Goal: Task Accomplishment & Management: Manage account settings

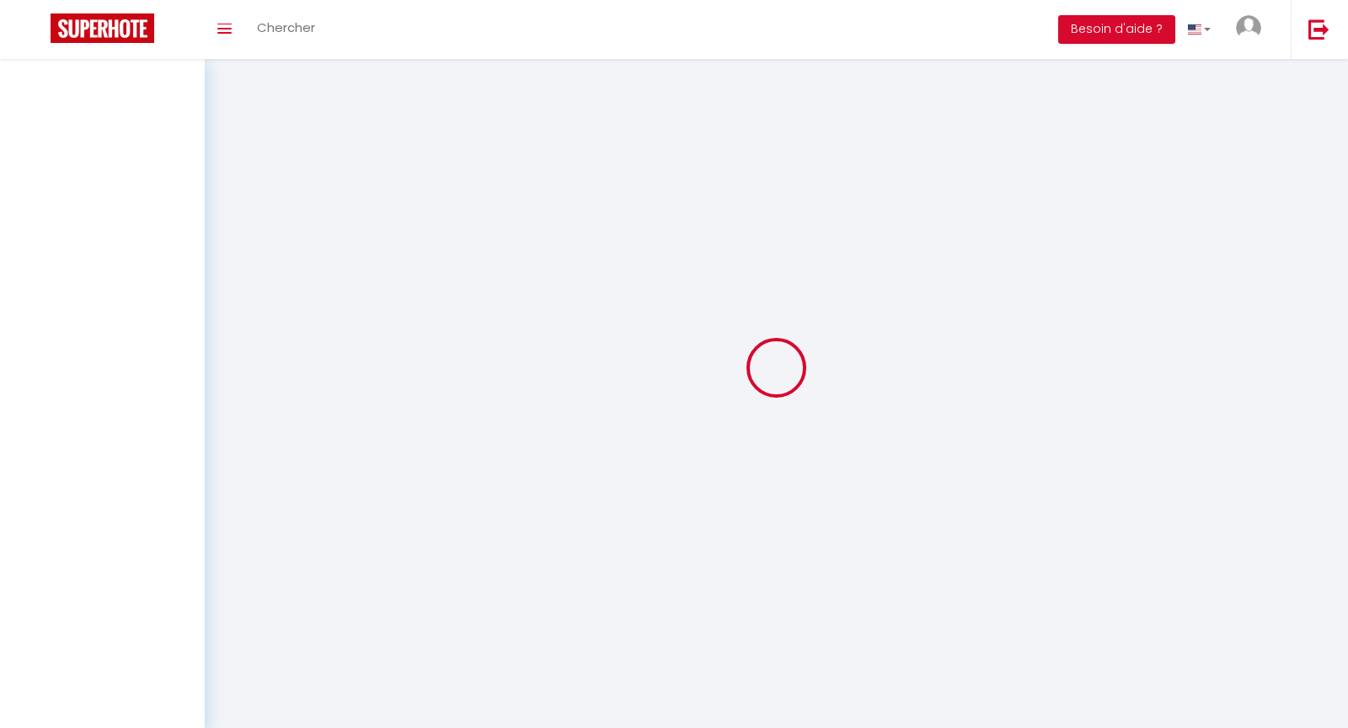
select select
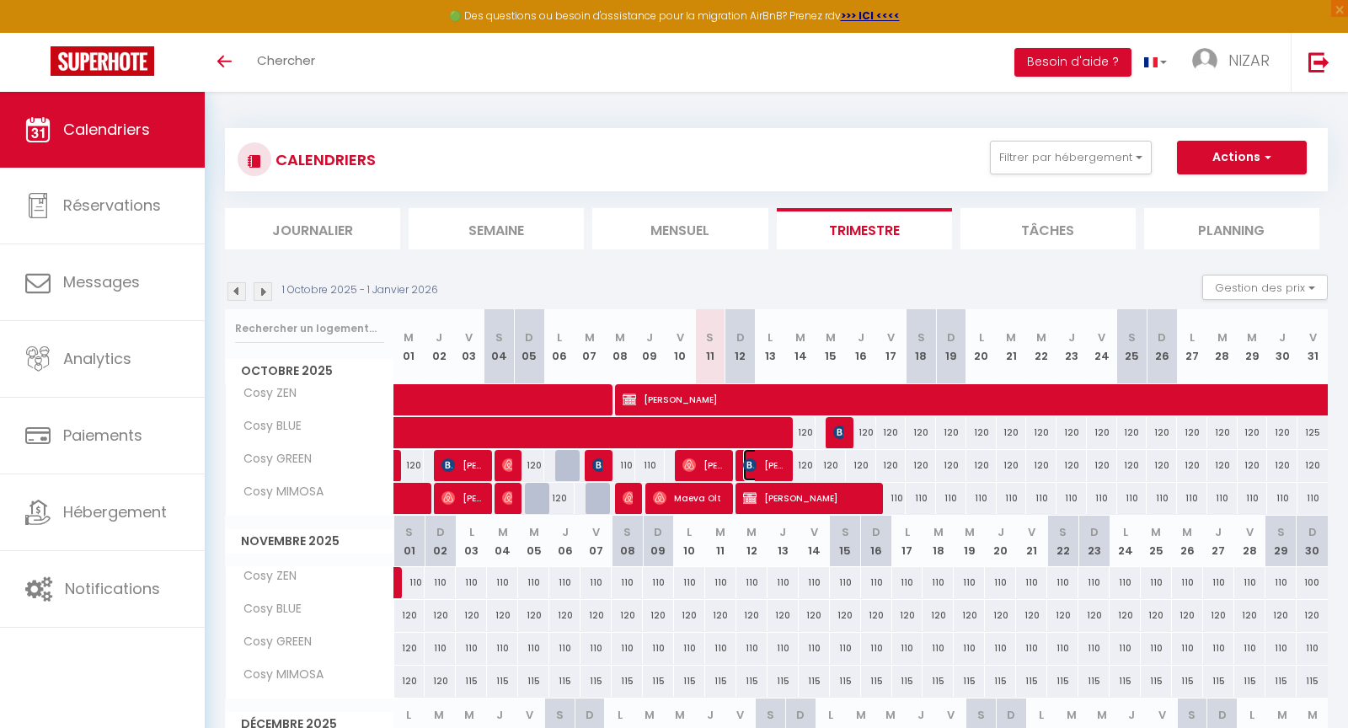
click at [768, 462] on span "Reda Gacem" at bounding box center [763, 465] width 40 height 32
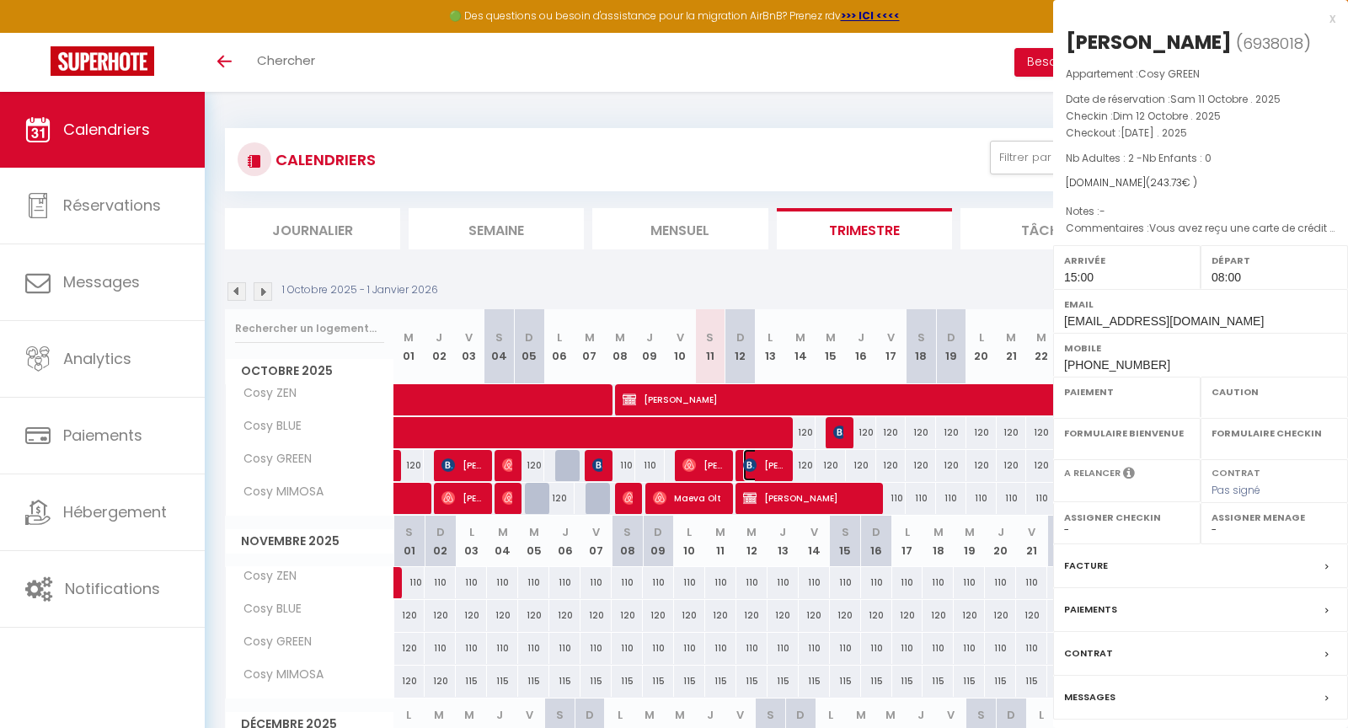
select select "OK"
select select "1"
select select "0"
select select "1"
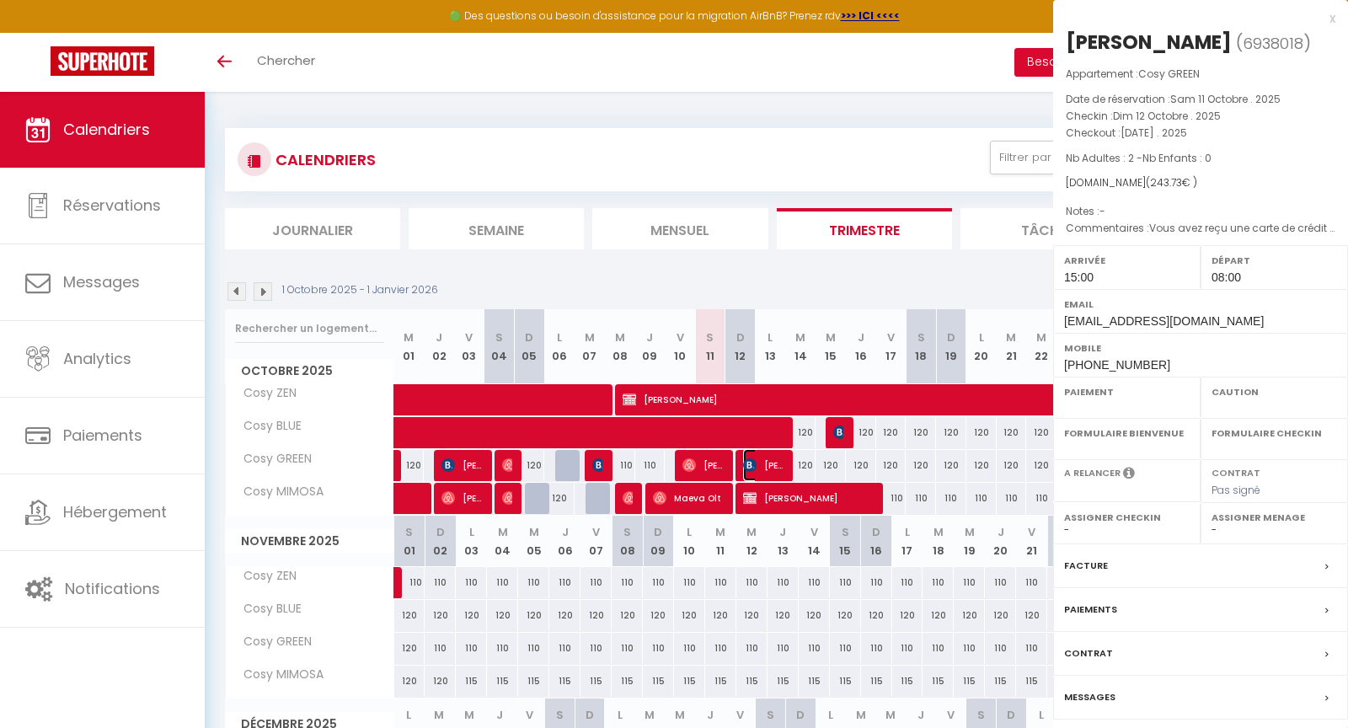
select select
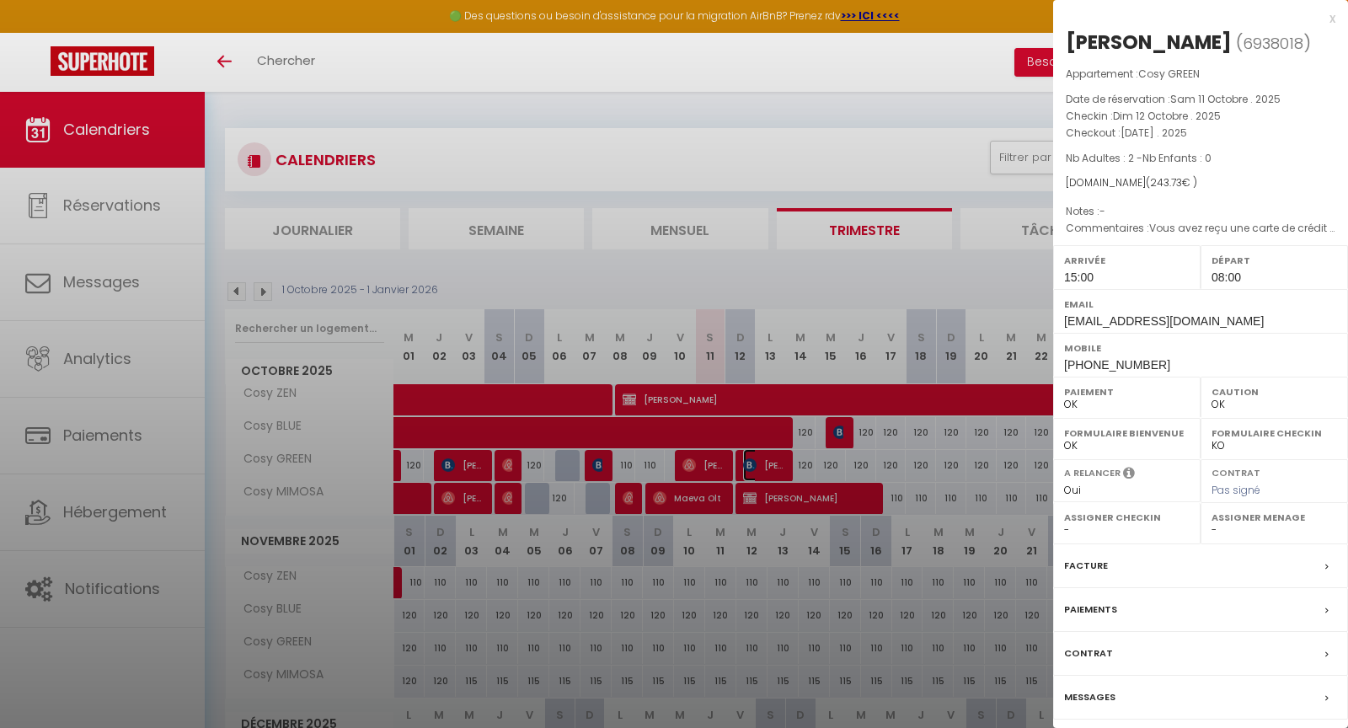
select select "12960"
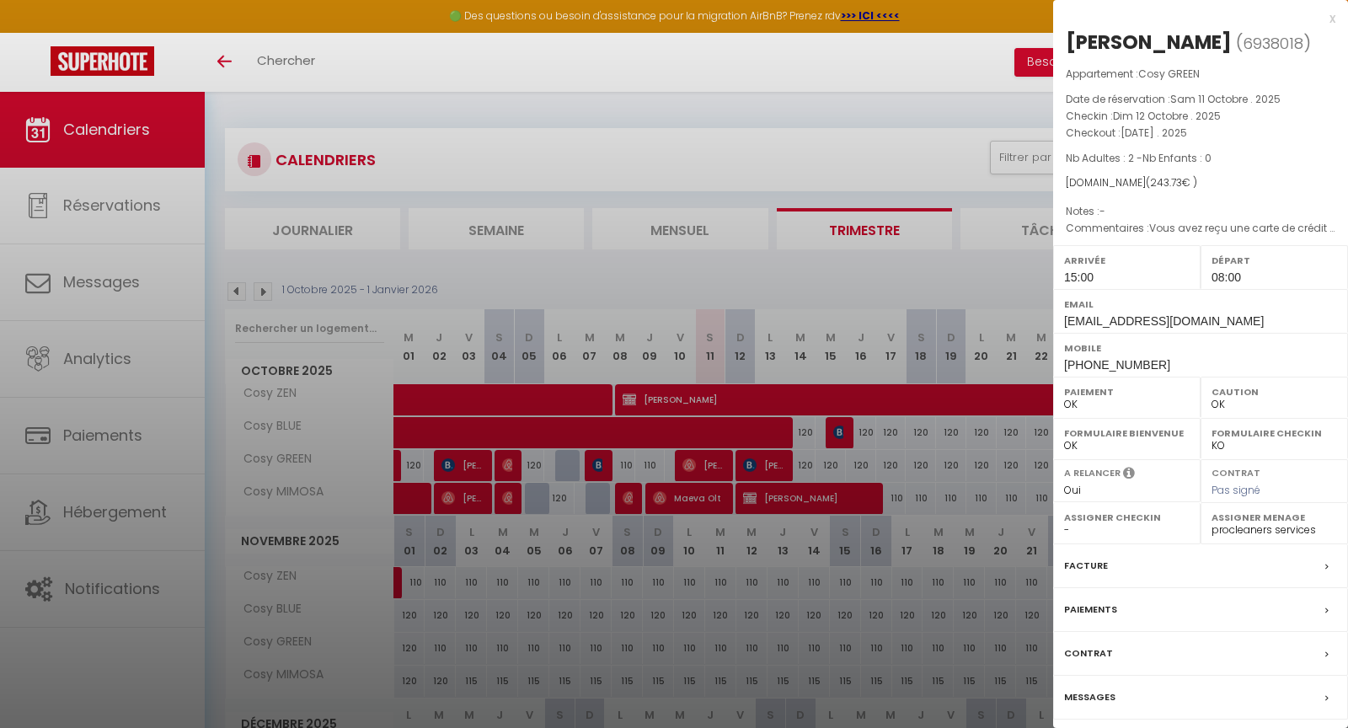
click at [1096, 565] on label "Facture" at bounding box center [1086, 566] width 44 height 18
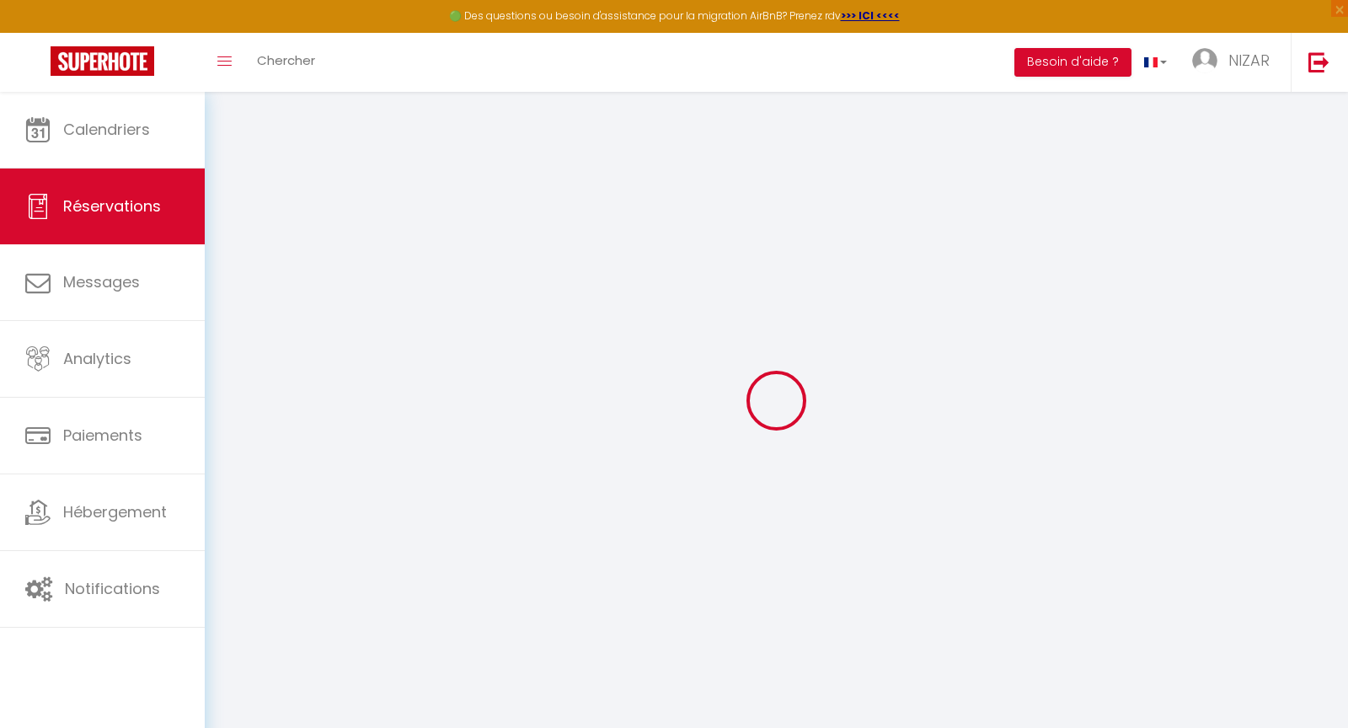
select select "cleaning"
select select "taxes"
select select
checkbox input "false"
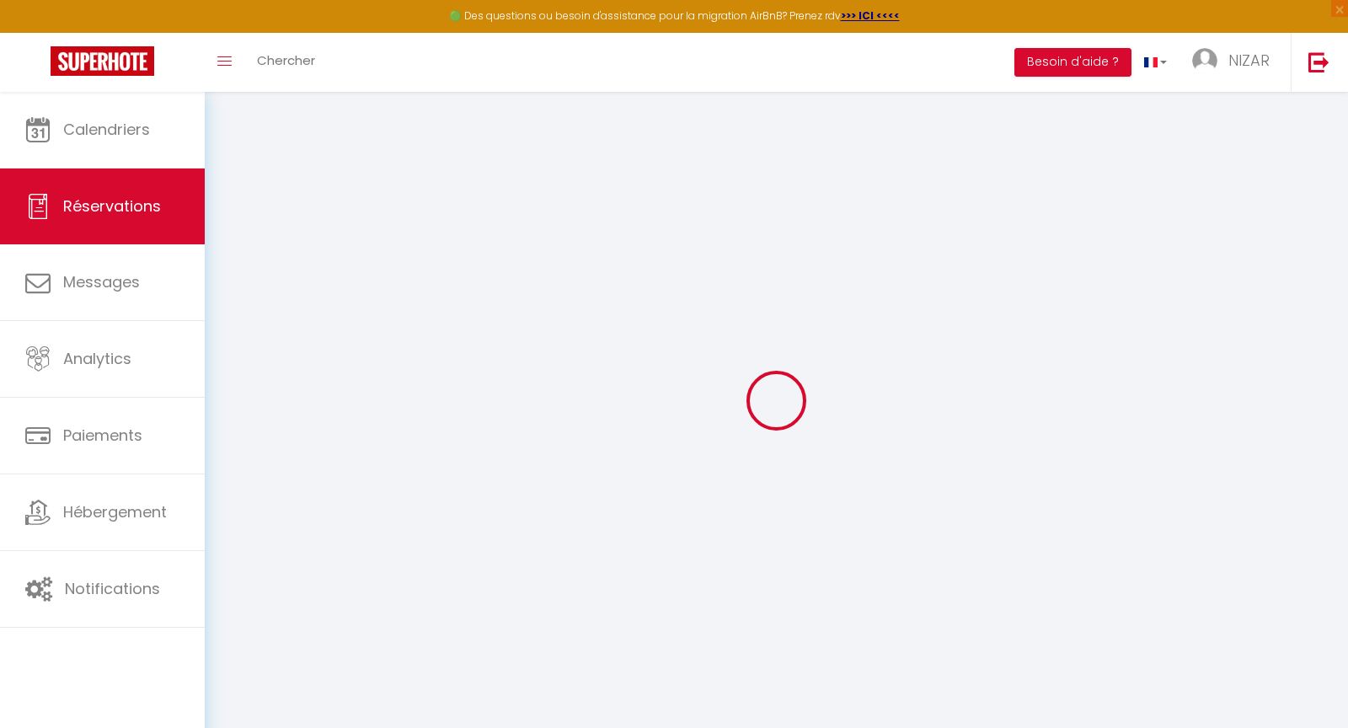
select select
checkbox input "false"
type textarea "Vous avez reçu une carte de crédit virtuelle pour cette réservation.Vous pourre…"
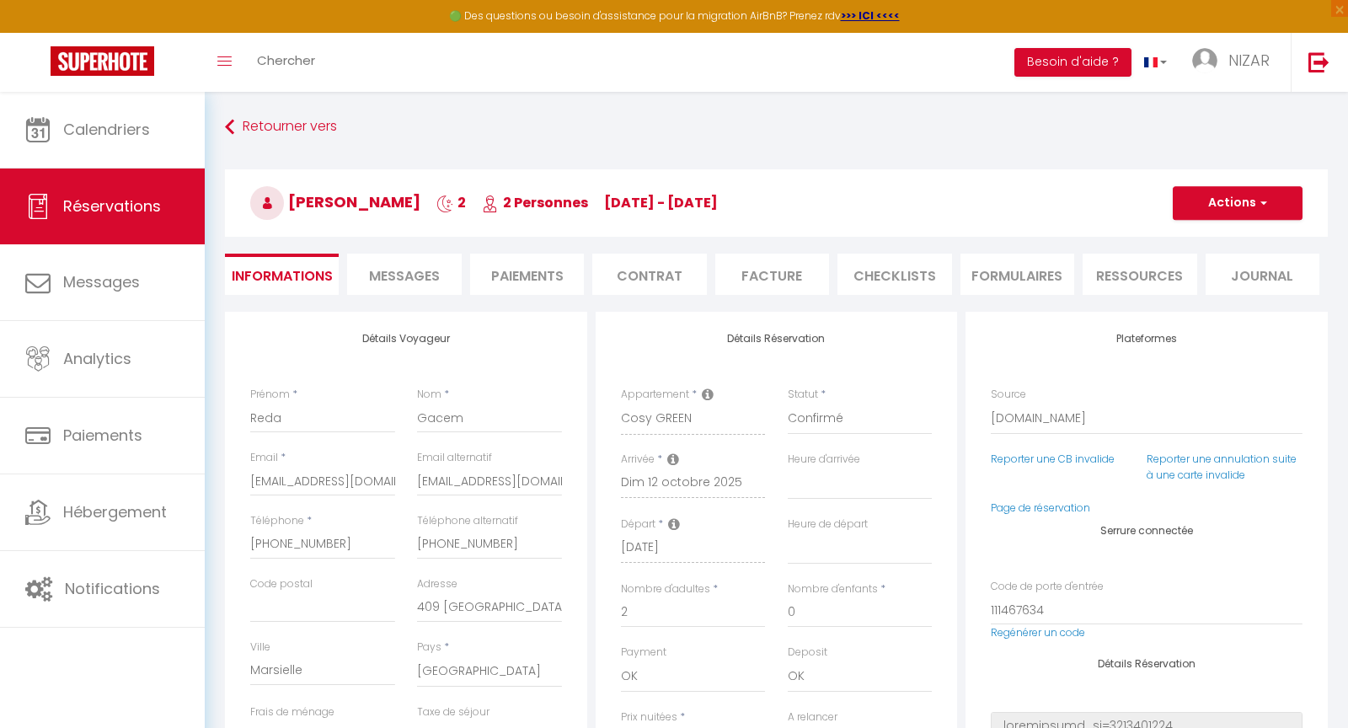
select select
checkbox input "false"
select select "15:00"
select select "08:00"
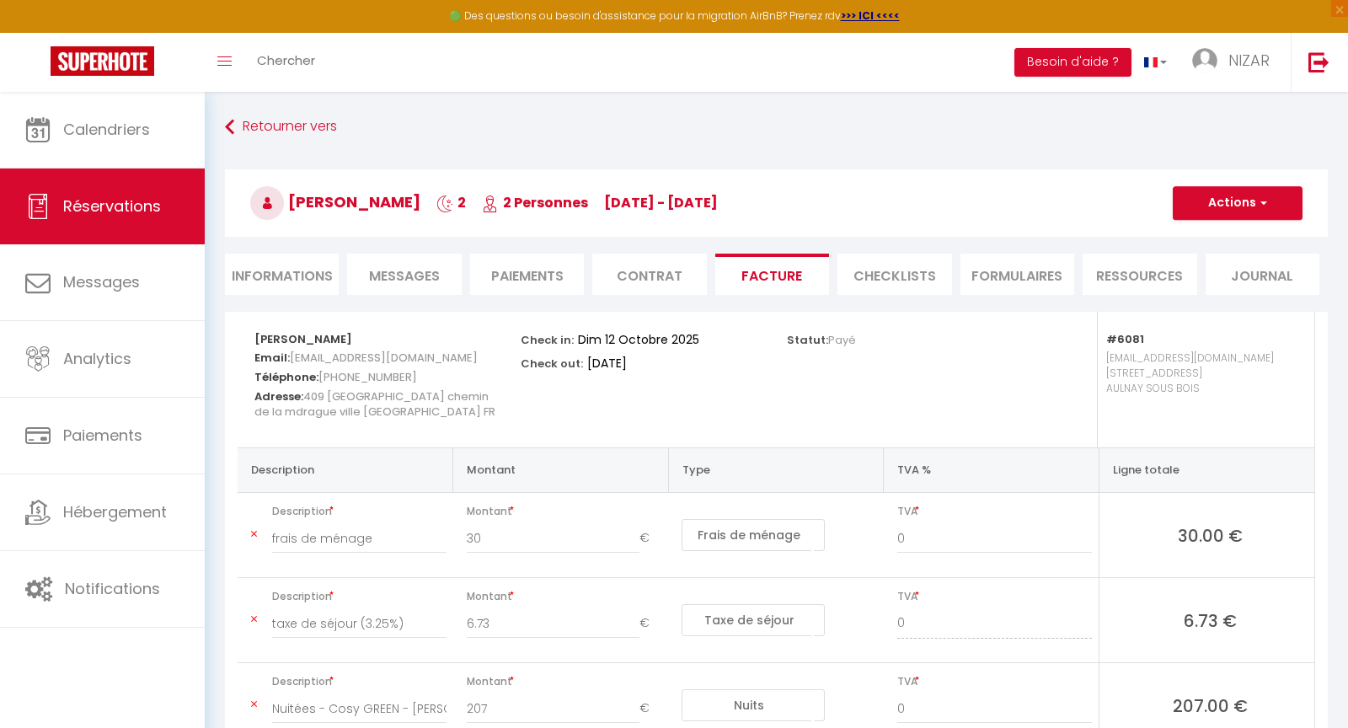
click at [286, 271] on li "Informations" at bounding box center [282, 274] width 114 height 41
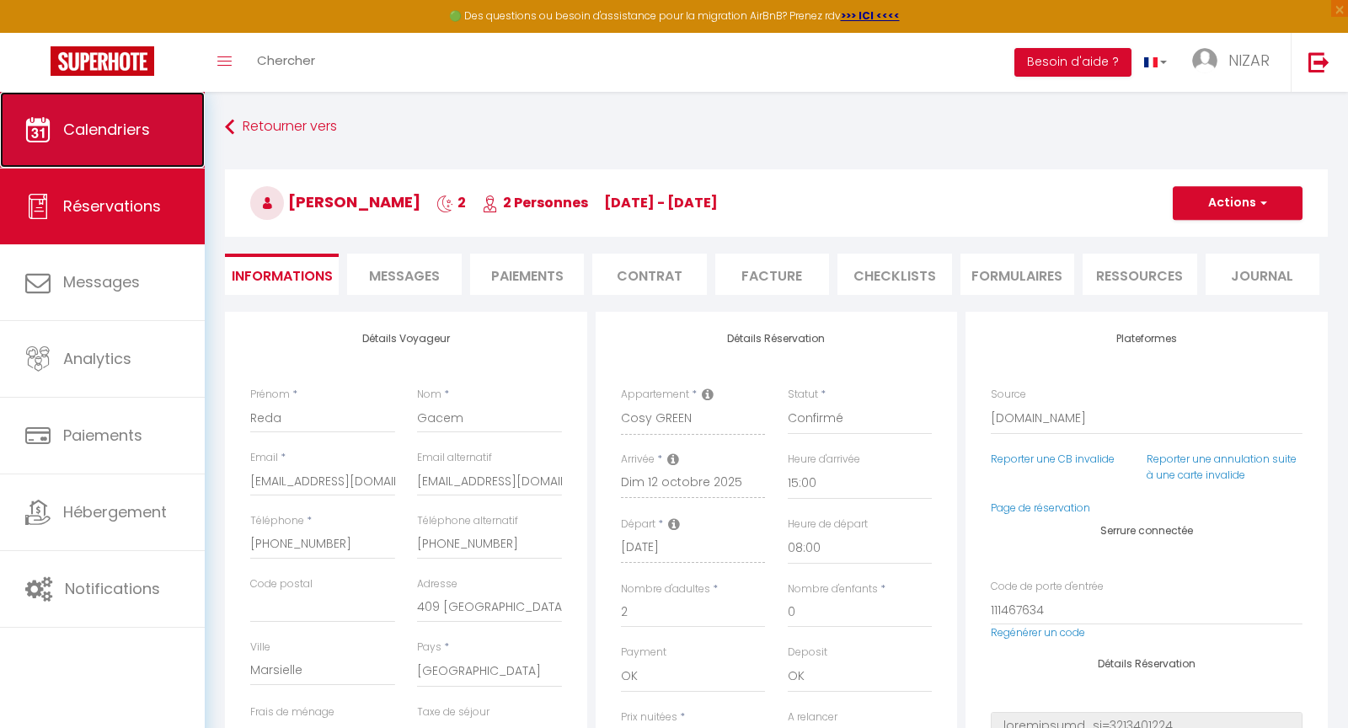
click at [114, 140] on link "Calendriers" at bounding box center [102, 130] width 205 height 76
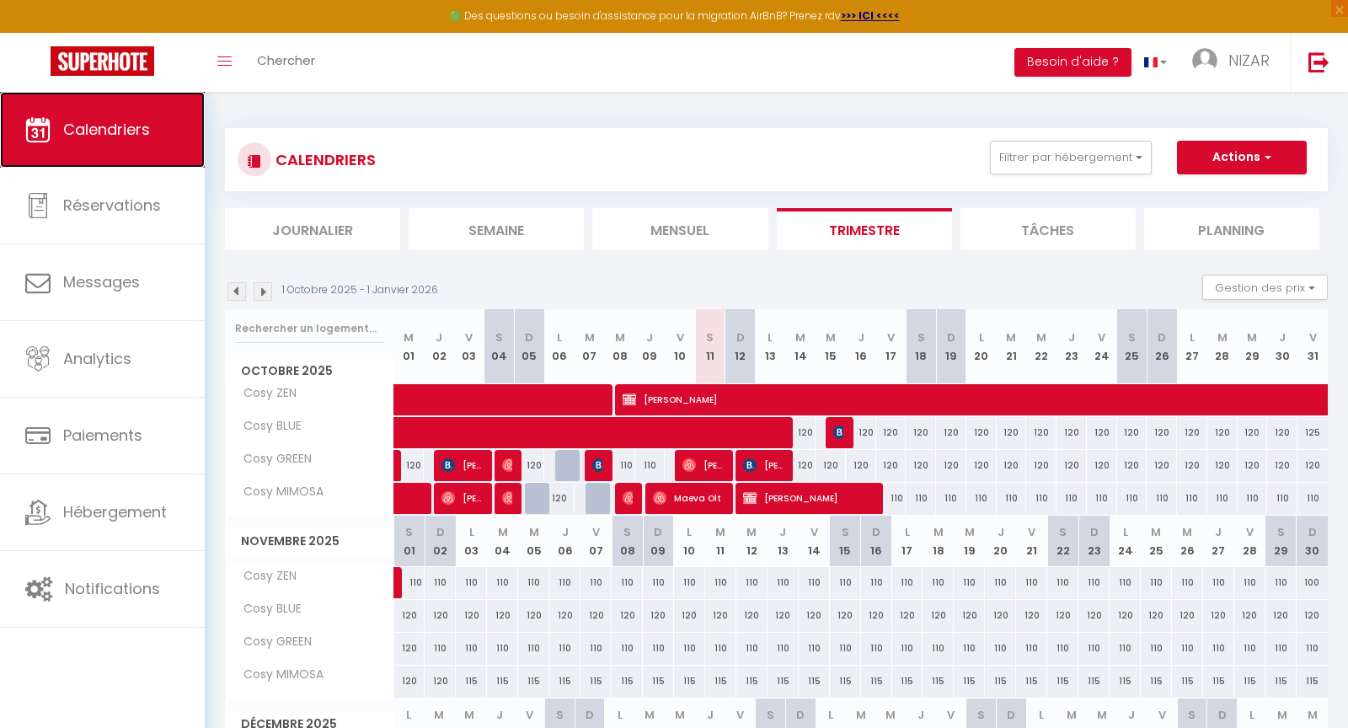
click at [130, 135] on span "Calendriers" at bounding box center [106, 129] width 87 height 21
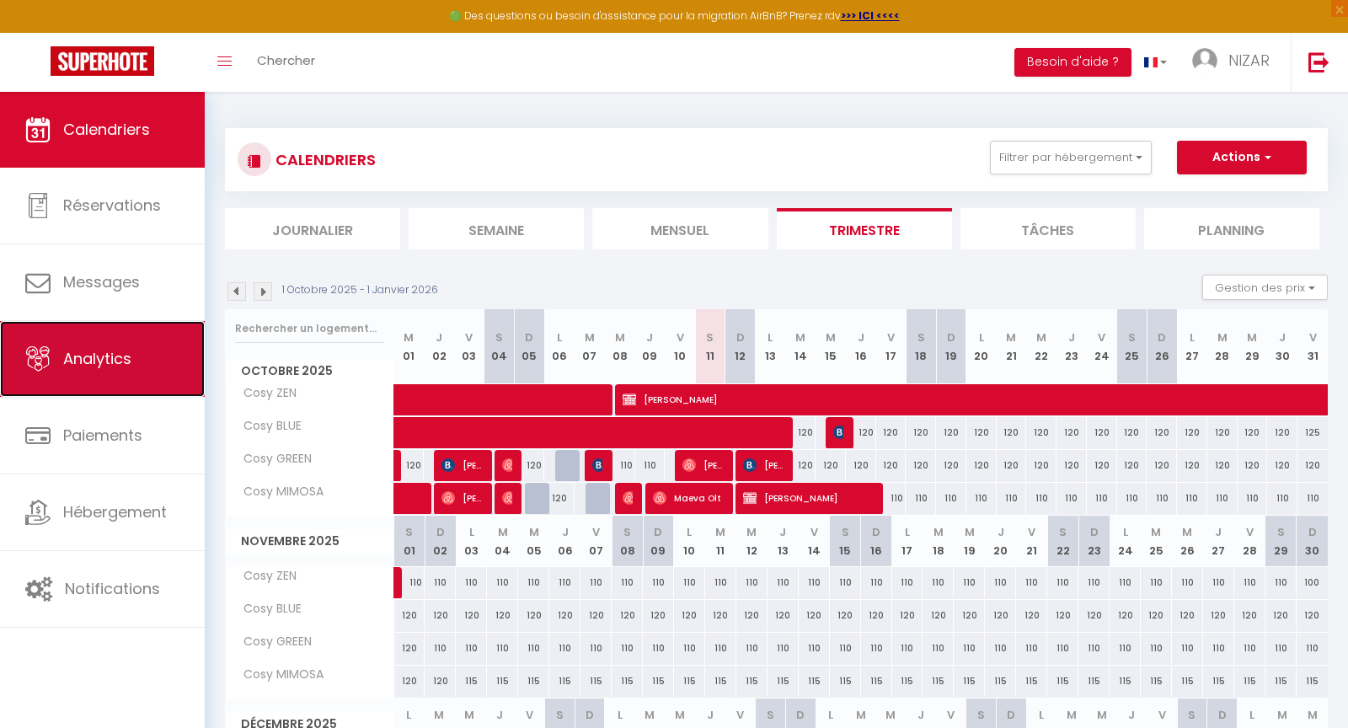
click at [119, 358] on span "Analytics" at bounding box center [97, 358] width 68 height 21
select select "2025"
select select "10"
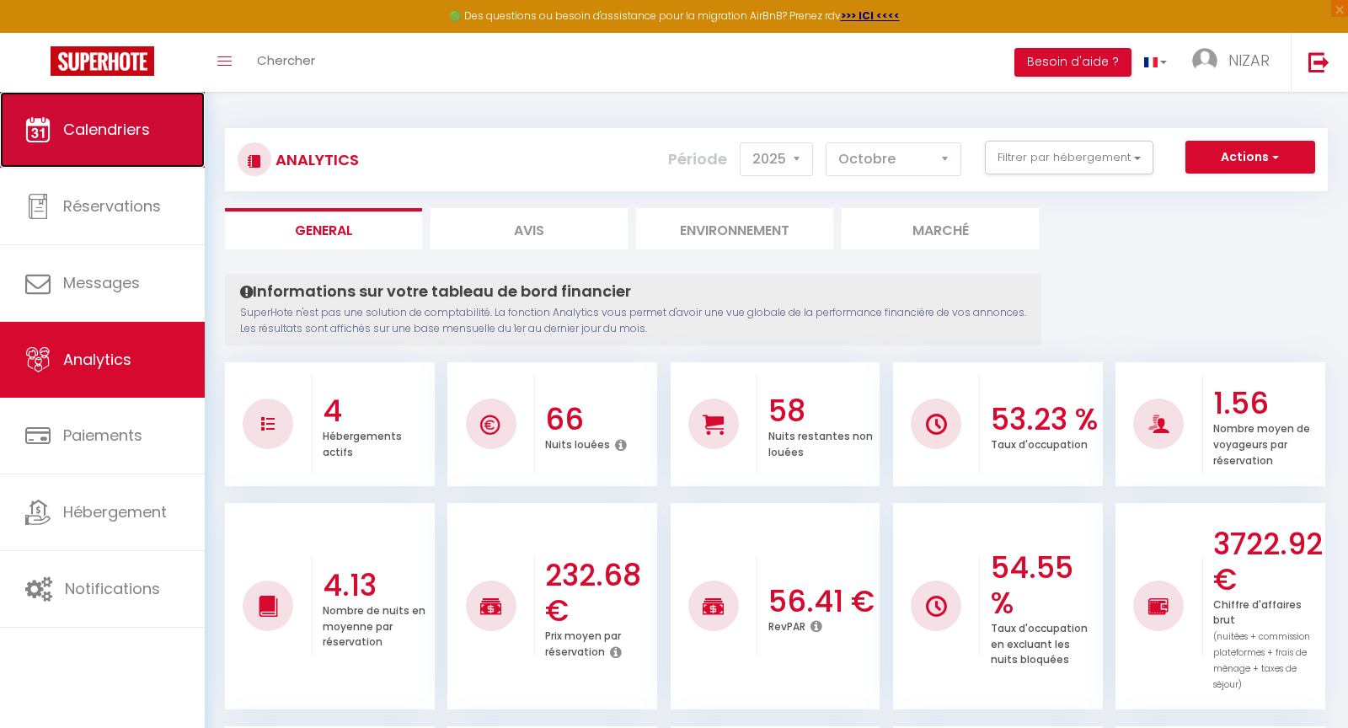
click at [117, 137] on span "Calendriers" at bounding box center [106, 129] width 87 height 21
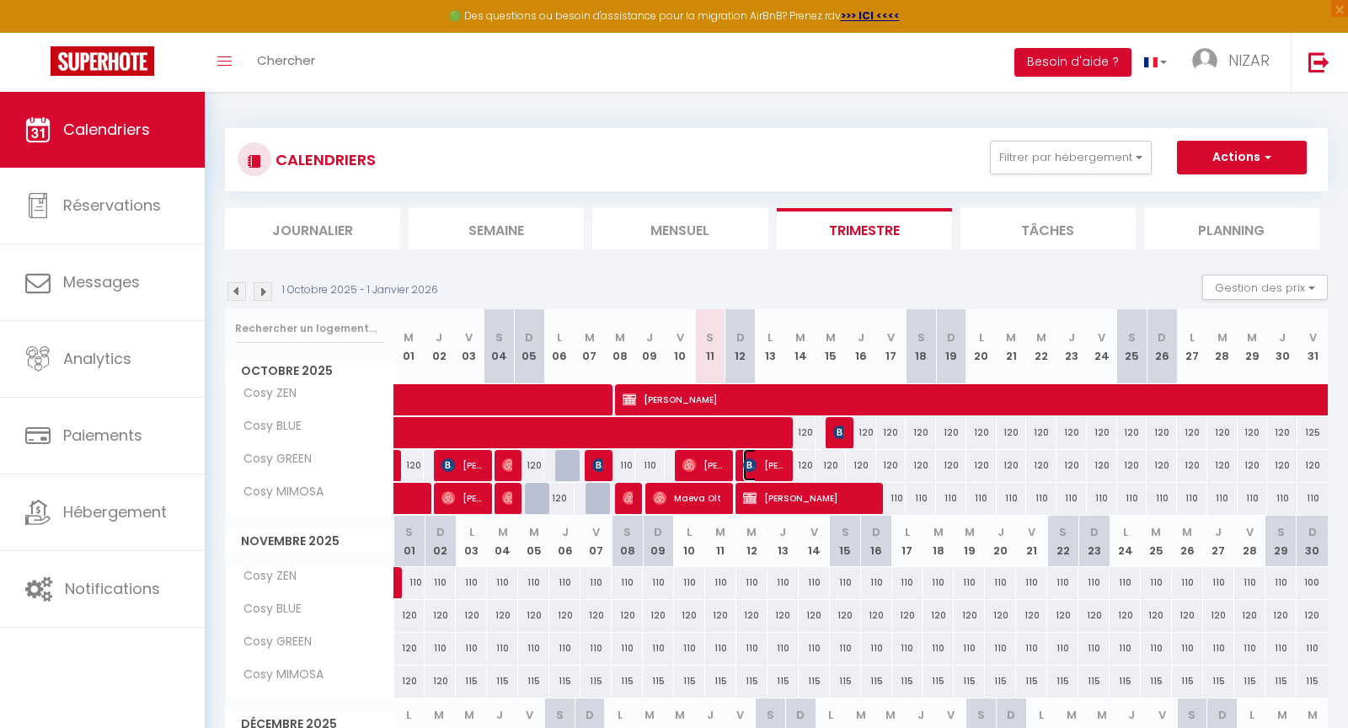
click at [761, 456] on span "Reda Gacem" at bounding box center [763, 465] width 40 height 32
select select "OK"
select select "1"
select select "0"
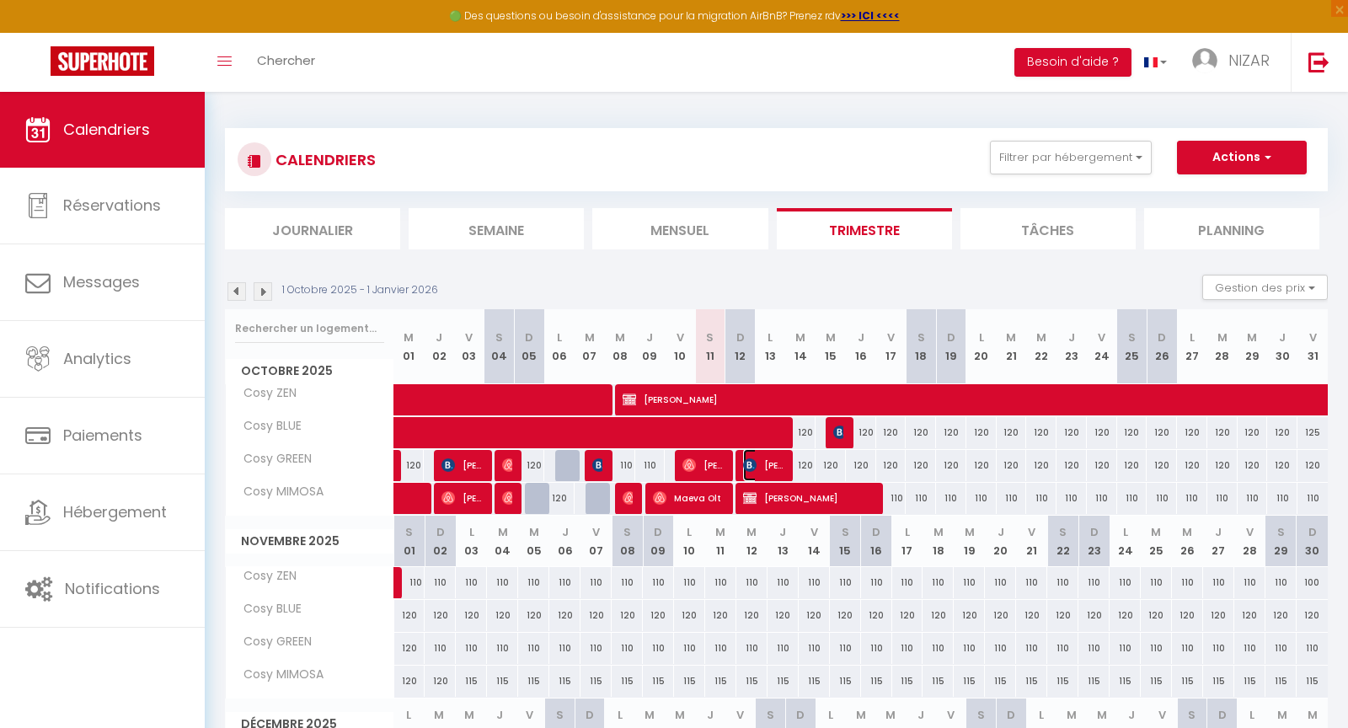
select select "1"
select select
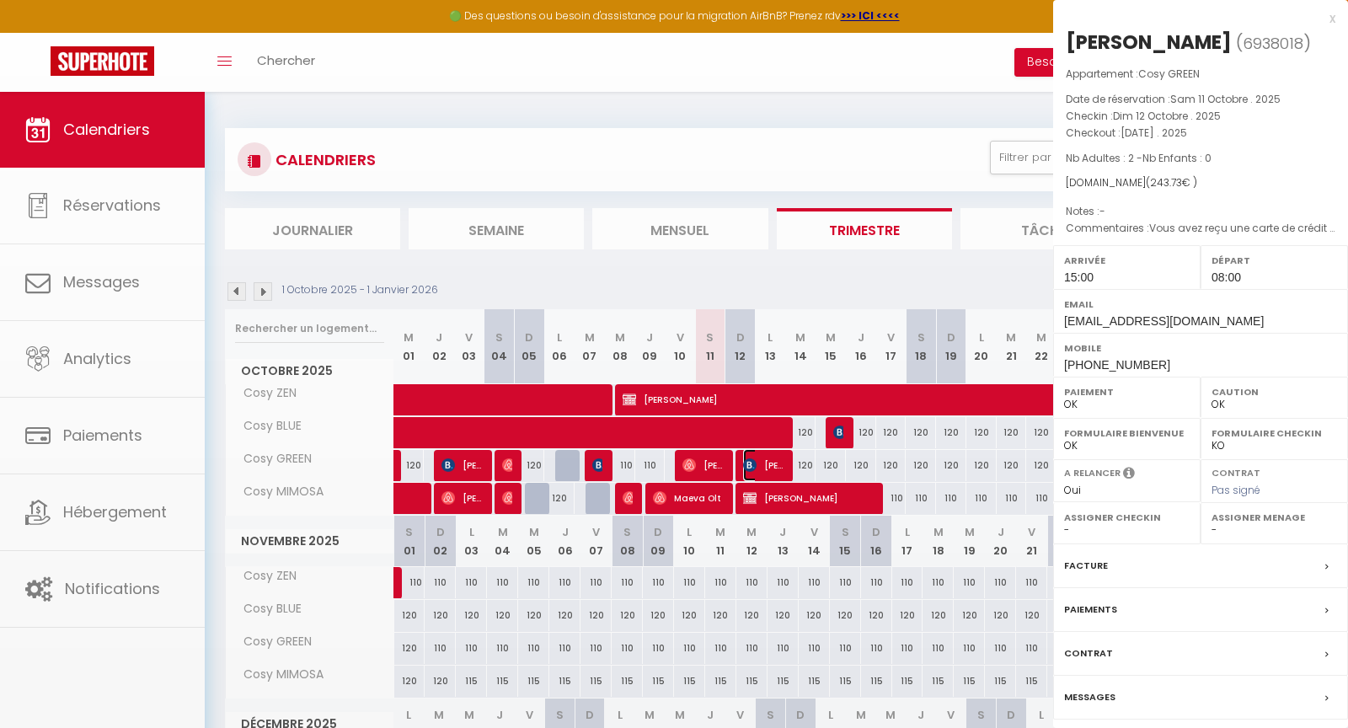
select select "12960"
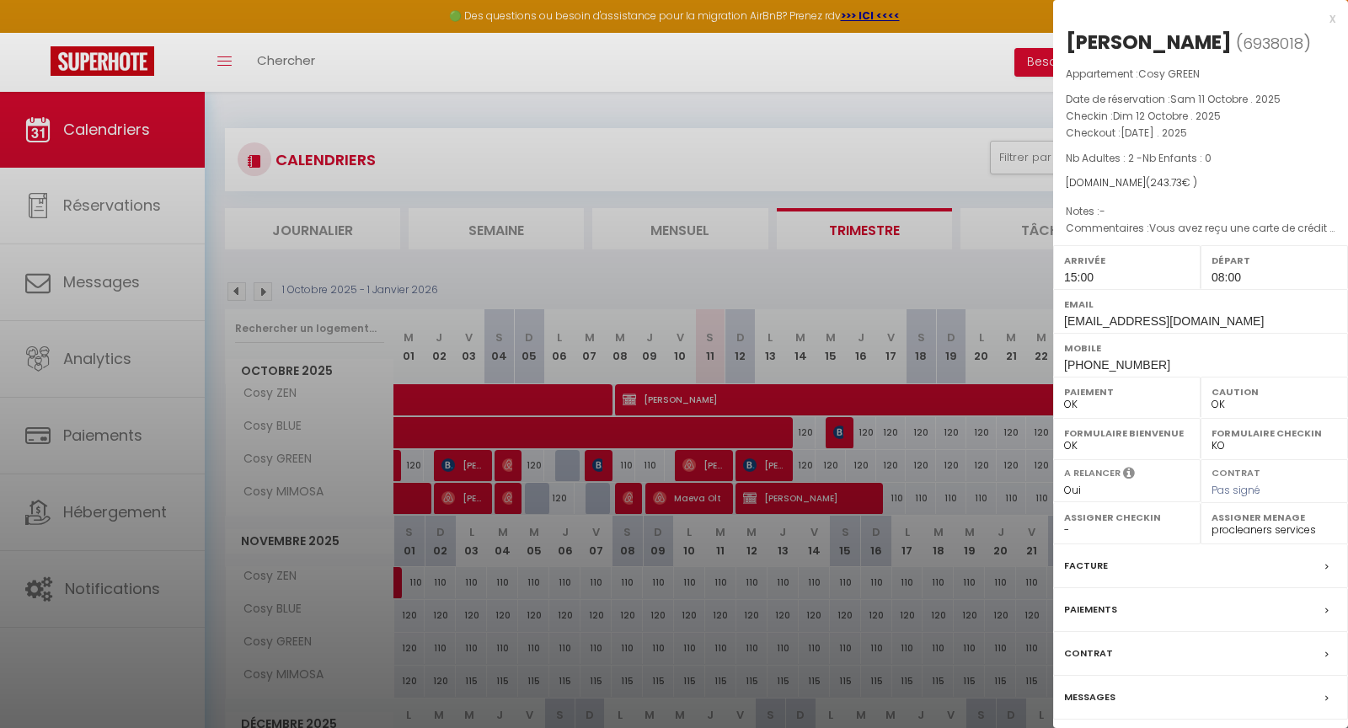
click at [1335, 17] on div "x Reda Gacem ( 6938018 ) Appartement : Cosy GREEN Date de réservation : Sam 11 …" at bounding box center [1200, 392] width 295 height 785
